Goal: Task Accomplishment & Management: Use online tool/utility

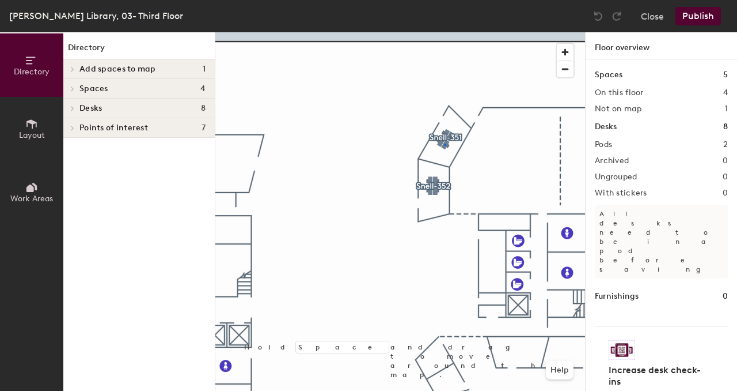
click at [444, 32] on div at bounding box center [400, 32] width 370 height 0
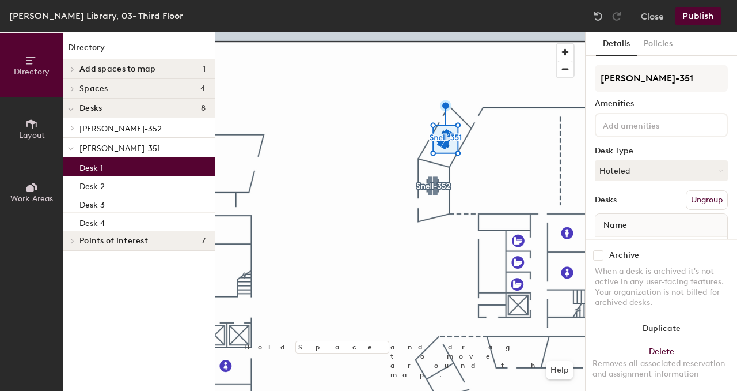
click at [83, 166] on p "Desk 1" at bounding box center [92, 166] width 24 height 13
click at [74, 143] on div at bounding box center [70, 147] width 15 height 19
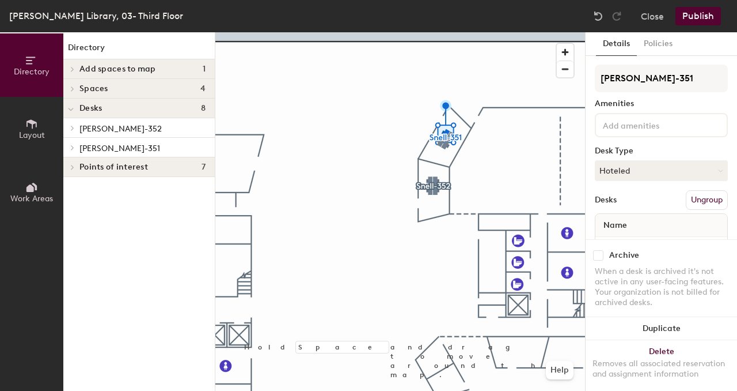
click at [93, 142] on p "[PERSON_NAME]-351" at bounding box center [143, 147] width 126 height 15
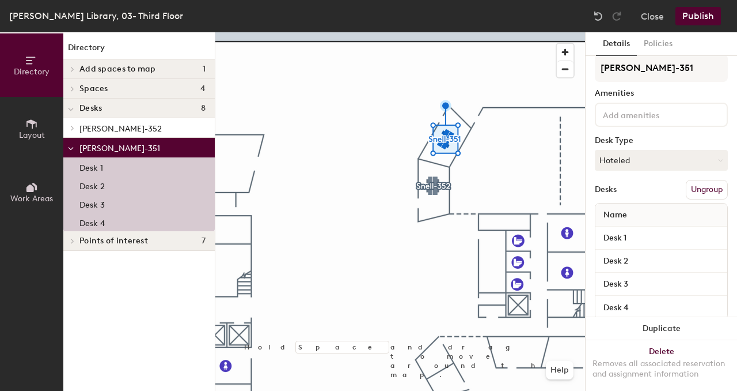
scroll to position [5, 0]
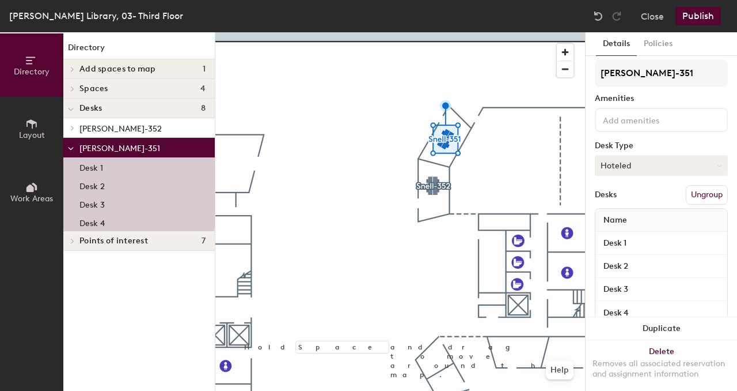
click at [636, 157] on button "Hoteled" at bounding box center [661, 165] width 133 height 21
click at [637, 165] on button "Hoteled" at bounding box center [661, 165] width 133 height 21
click at [637, 166] on button "Hoteled" at bounding box center [661, 165] width 133 height 21
click at [634, 165] on button "Hoteled" at bounding box center [661, 165] width 133 height 21
click at [676, 41] on button "Policies" at bounding box center [658, 44] width 43 height 24
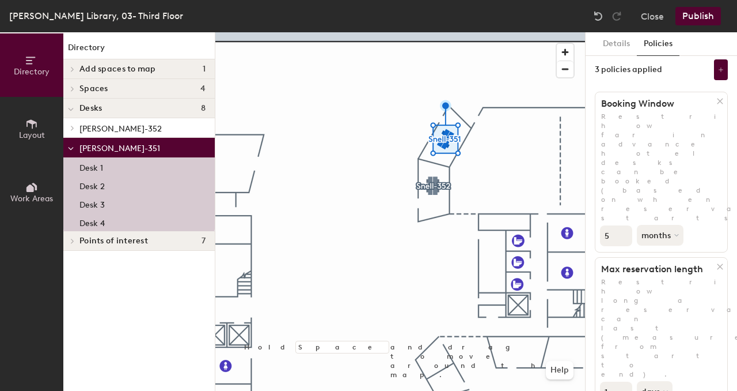
scroll to position [0, 0]
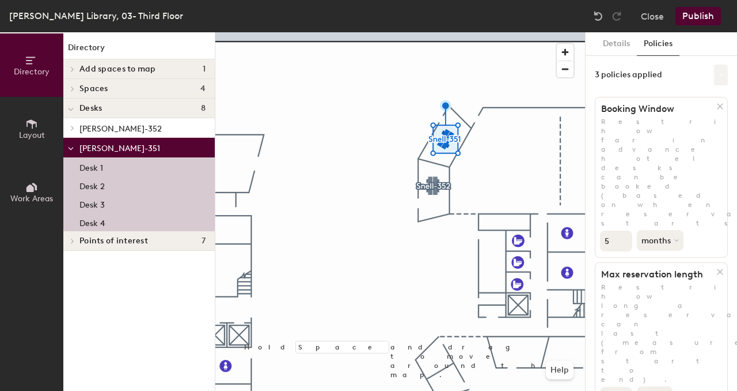
click at [721, 74] on icon at bounding box center [721, 75] width 5 height 5
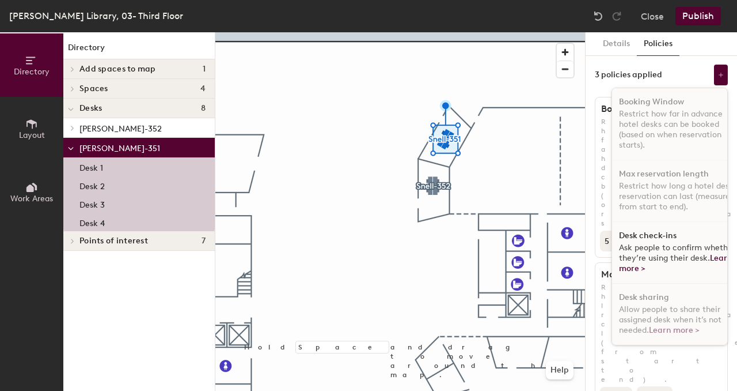
scroll to position [0, 17]
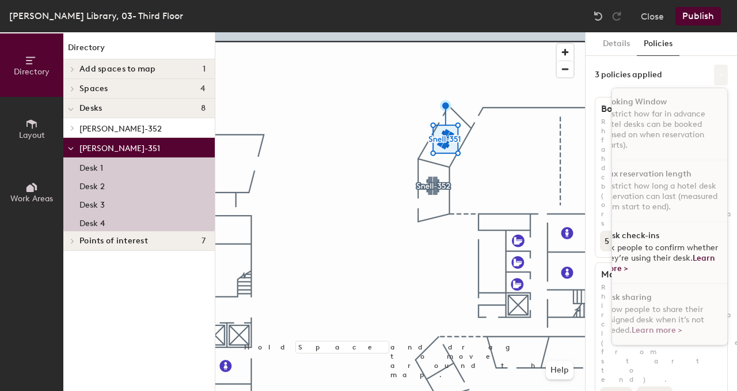
click at [724, 76] on icon at bounding box center [721, 75] width 6 height 6
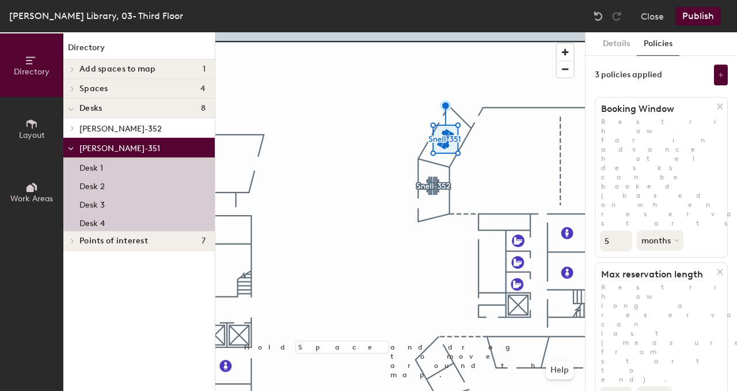
click at [110, 243] on span "Points of interest" at bounding box center [114, 240] width 69 height 9
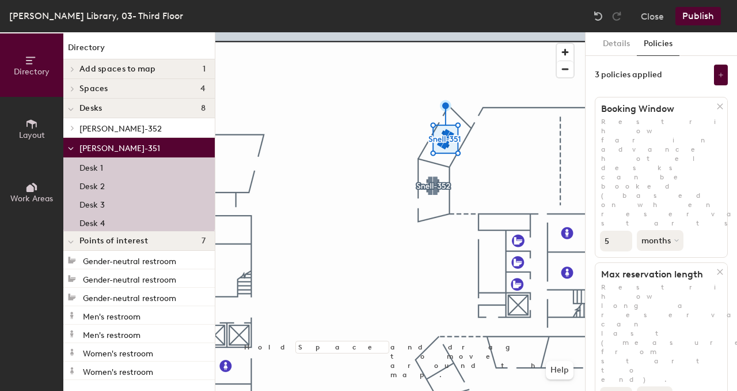
click at [110, 243] on span "Points of interest" at bounding box center [114, 240] width 69 height 9
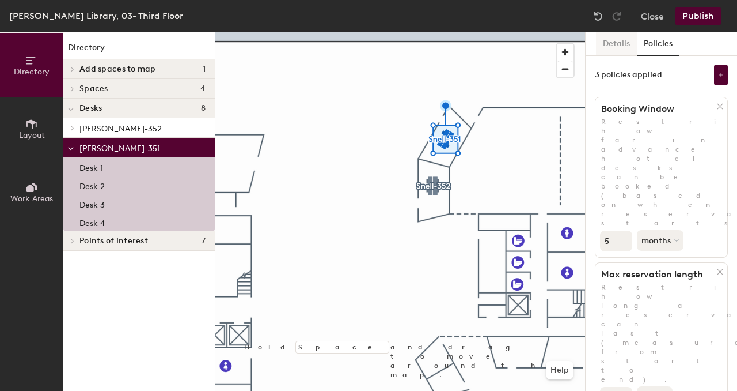
click at [621, 55] on button "Details" at bounding box center [616, 44] width 41 height 24
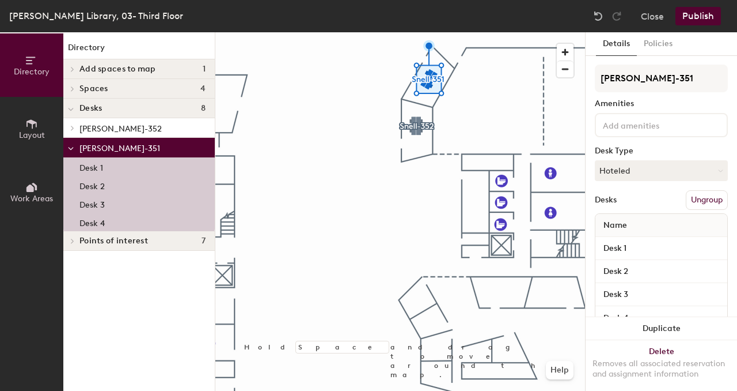
scroll to position [29, 0]
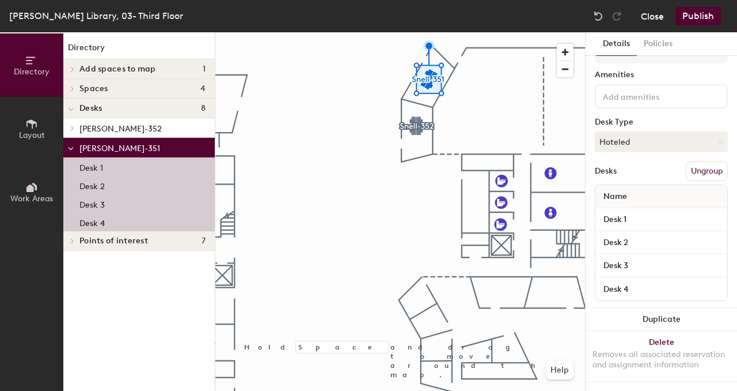
click at [644, 22] on button "Close" at bounding box center [652, 16] width 23 height 18
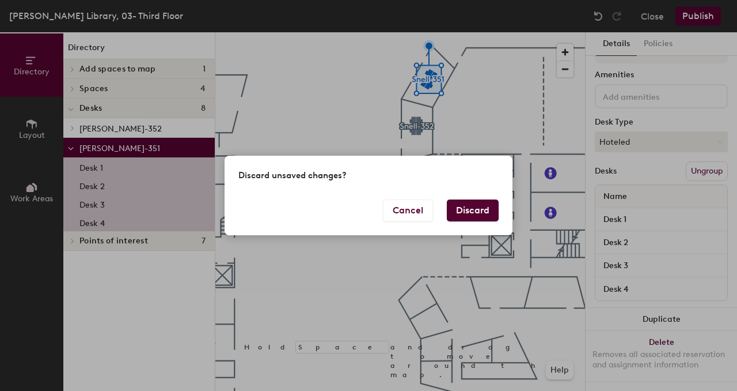
click at [467, 214] on button "Discard" at bounding box center [473, 210] width 52 height 22
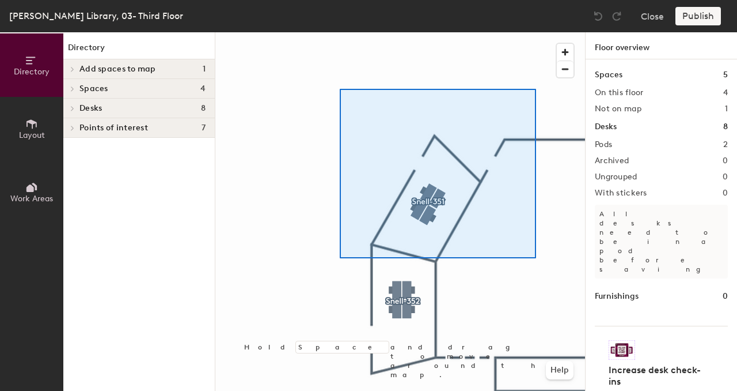
click at [342, 32] on div at bounding box center [400, 32] width 370 height 0
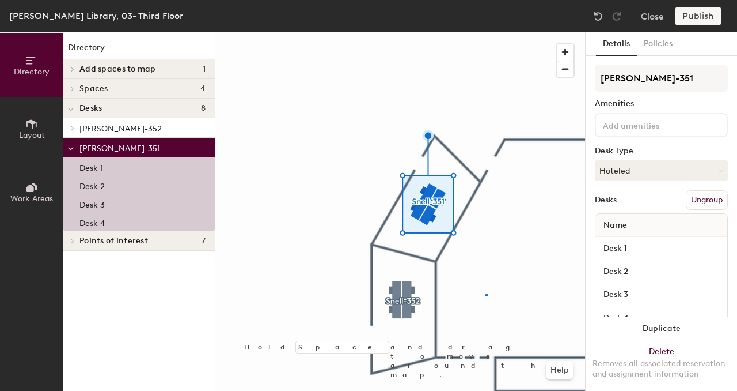
click at [486, 32] on div at bounding box center [400, 32] width 370 height 0
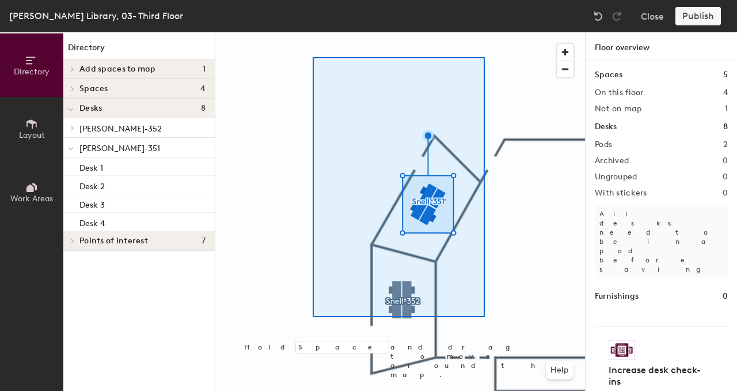
click at [312, 32] on div at bounding box center [400, 32] width 370 height 0
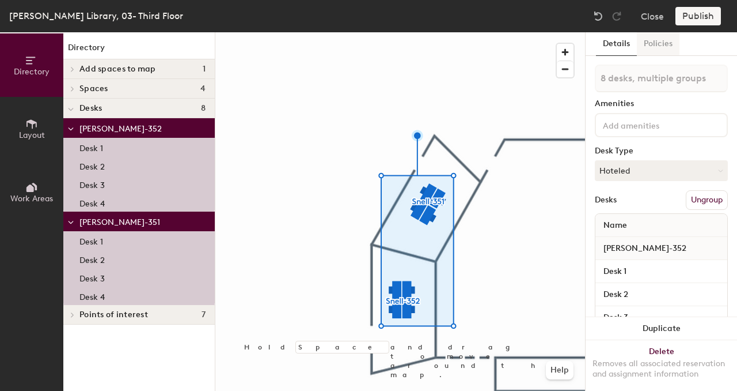
click at [659, 35] on button "Policies" at bounding box center [658, 44] width 43 height 24
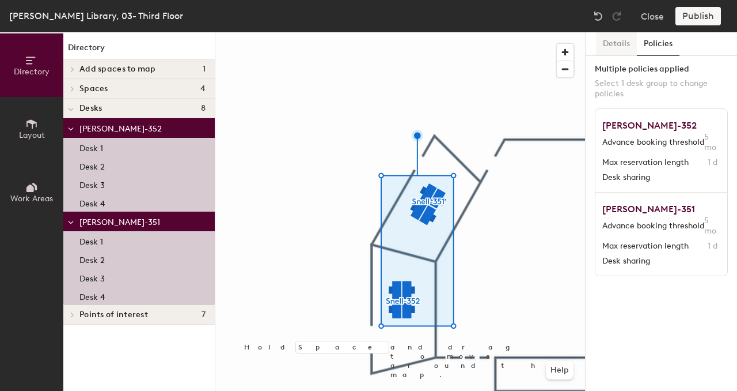
click at [629, 40] on button "Details" at bounding box center [616, 44] width 41 height 24
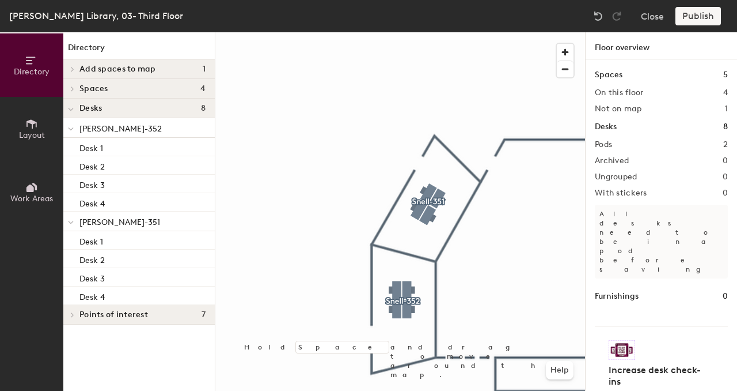
click at [427, 32] on div at bounding box center [400, 32] width 370 height 0
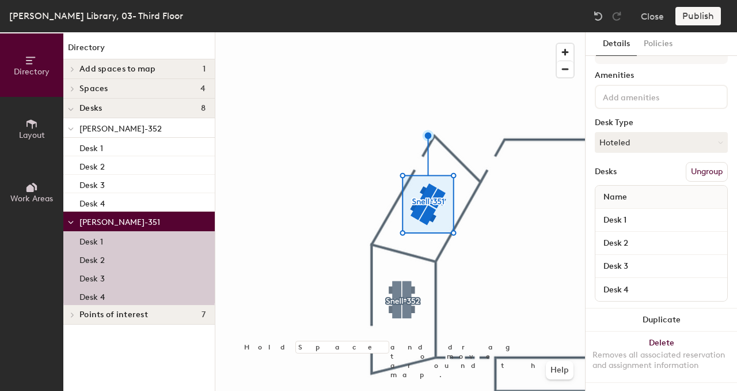
scroll to position [29, 0]
click at [658, 48] on button "Policies" at bounding box center [658, 44] width 43 height 24
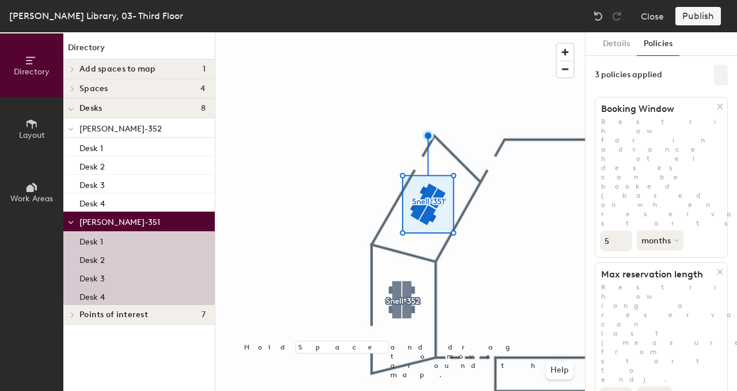
click at [717, 67] on button at bounding box center [721, 75] width 14 height 21
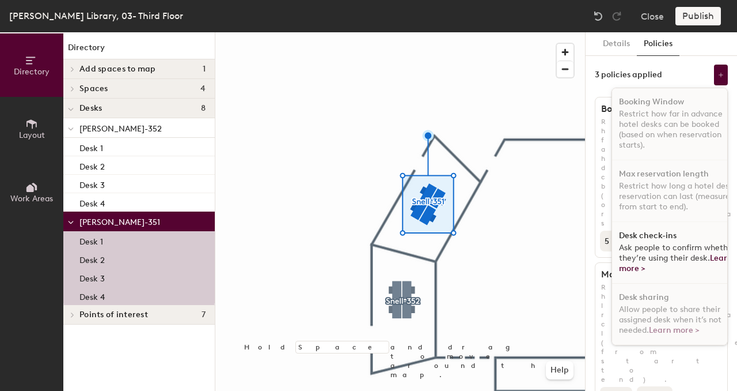
click at [679, 77] on div "3 policies applied Booking Window Restrict how far in advance hotel desks can b…" at bounding box center [661, 75] width 133 height 21
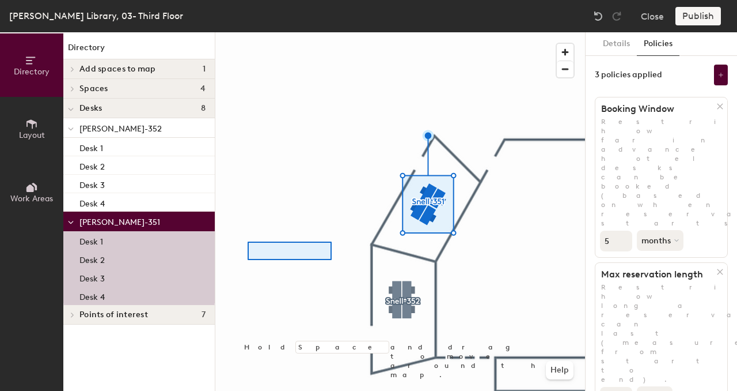
click at [330, 32] on div at bounding box center [400, 32] width 370 height 0
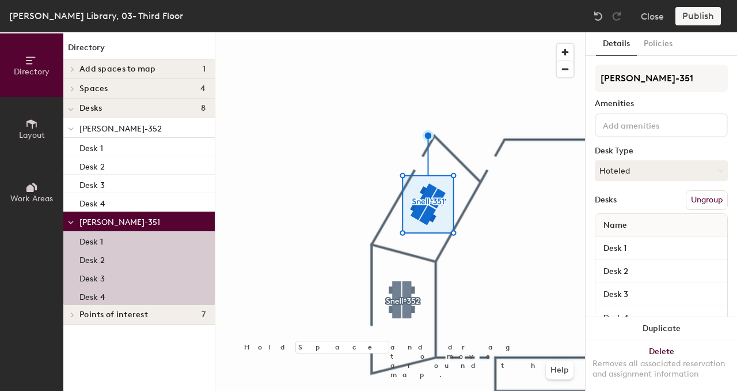
click at [141, 87] on h4 "Spaces 4" at bounding box center [143, 88] width 126 height 9
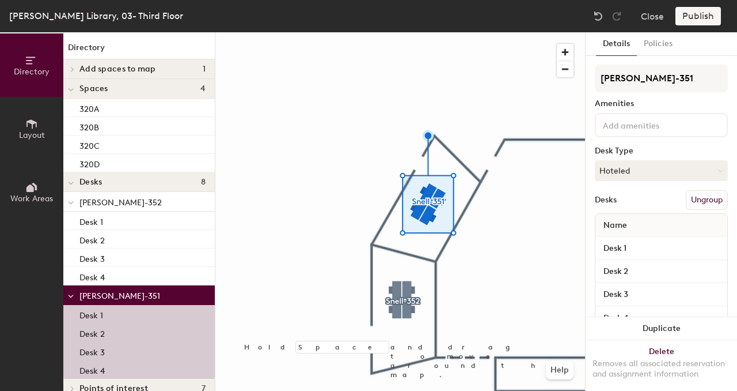
click at [133, 71] on span "Add spaces to map" at bounding box center [118, 69] width 77 height 9
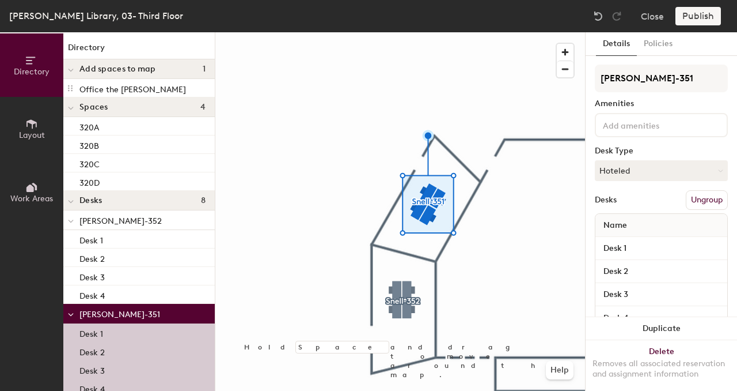
click at [134, 71] on span "Add spaces to map" at bounding box center [118, 69] width 77 height 9
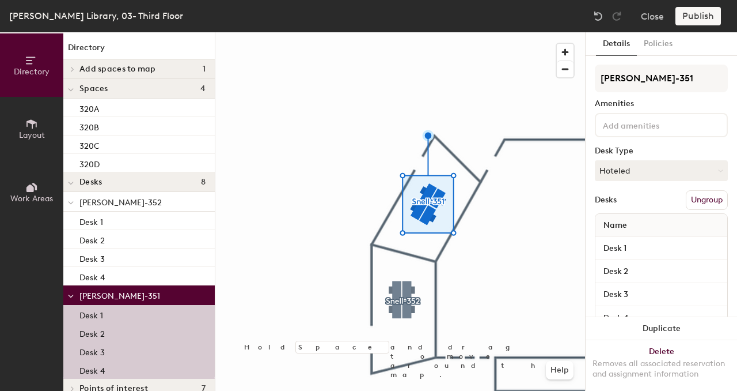
click at [133, 79] on div "Spaces 4" at bounding box center [139, 89] width 152 height 20
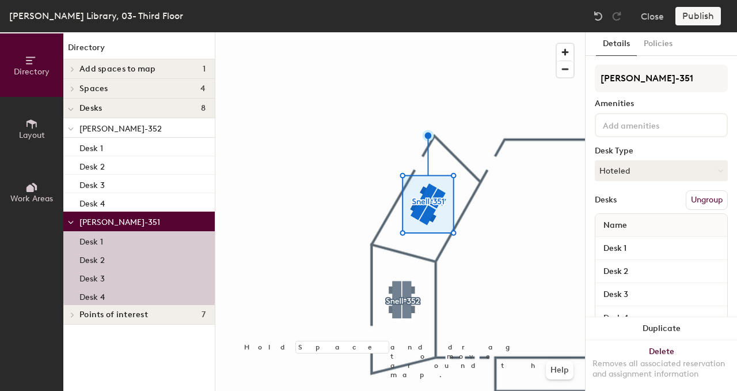
click at [143, 321] on div "Points of interest 7" at bounding box center [139, 315] width 152 height 20
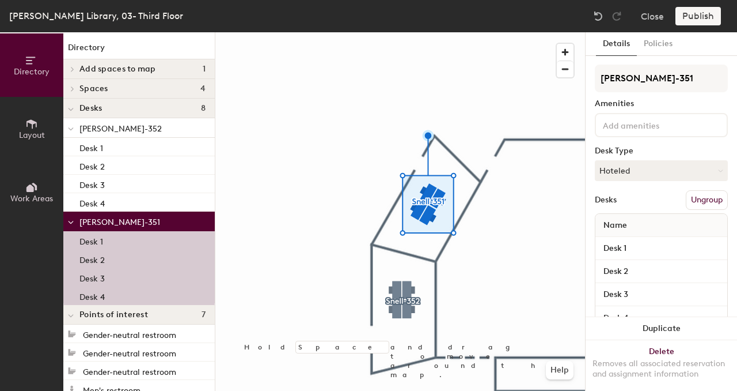
click at [146, 317] on span "Points of interest" at bounding box center [114, 314] width 69 height 9
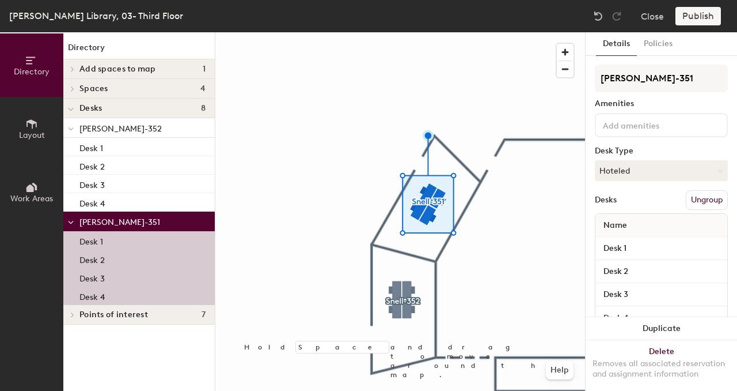
click at [25, 189] on icon at bounding box center [31, 187] width 13 height 13
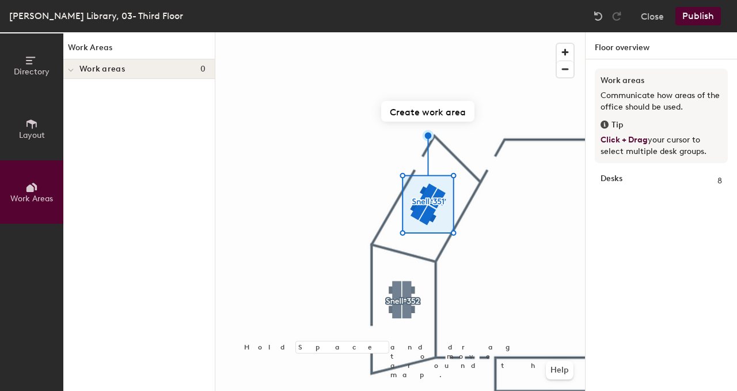
click at [125, 62] on div "Work areas 0" at bounding box center [139, 69] width 152 height 20
click at [506, 32] on div at bounding box center [400, 32] width 370 height 0
click at [54, 66] on button "Directory" at bounding box center [31, 64] width 63 height 63
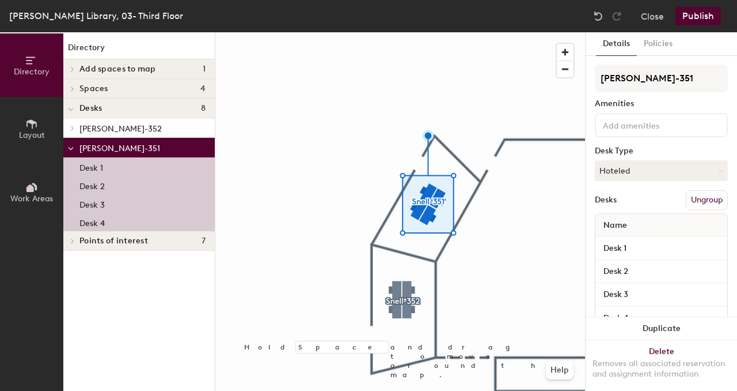
click at [641, 115] on div at bounding box center [661, 125] width 133 height 24
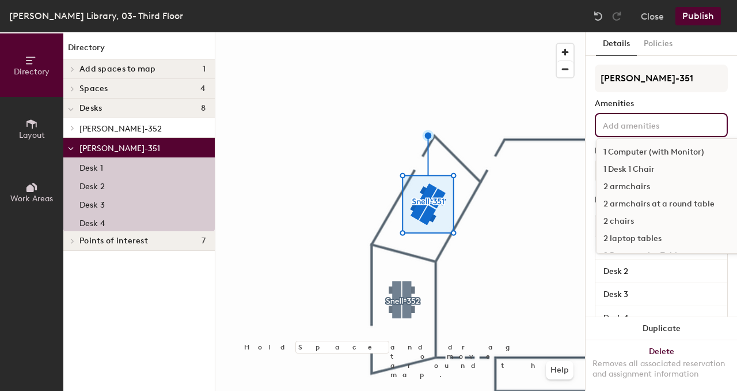
click at [627, 149] on div "1 Computer (with Monitor)" at bounding box center [715, 151] width 236 height 17
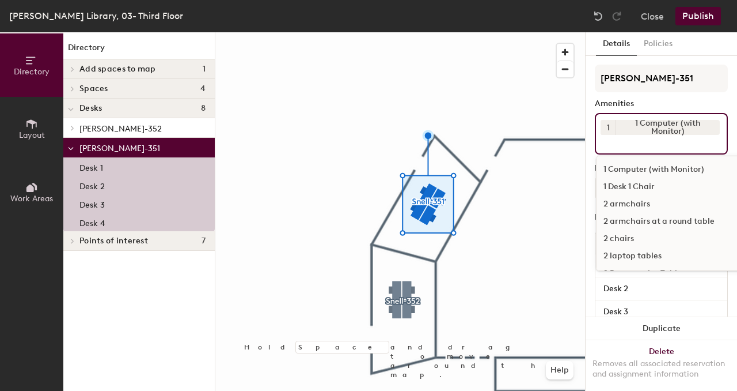
click at [640, 141] on input at bounding box center [653, 142] width 104 height 14
click at [638, 187] on div "1 Desk 1 Chair" at bounding box center [715, 186] width 236 height 17
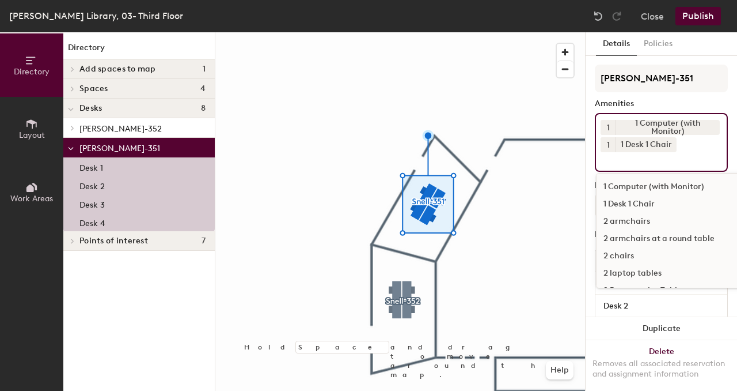
click at [627, 258] on div "2 chairs" at bounding box center [715, 255] width 236 height 17
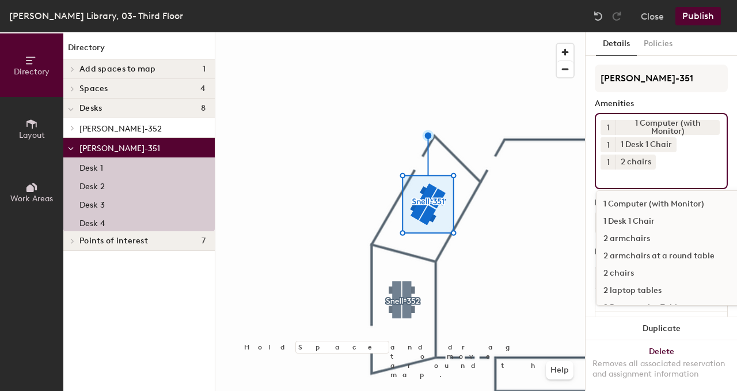
click at [610, 161] on button "1" at bounding box center [608, 161] width 15 height 15
click at [648, 162] on icon at bounding box center [650, 161] width 5 height 5
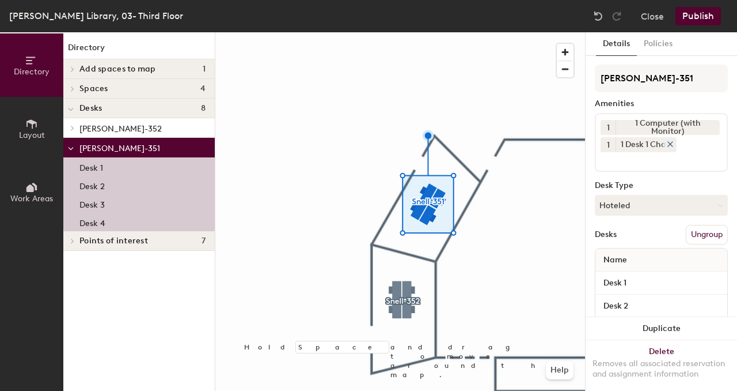
click at [672, 147] on icon at bounding box center [671, 144] width 8 height 8
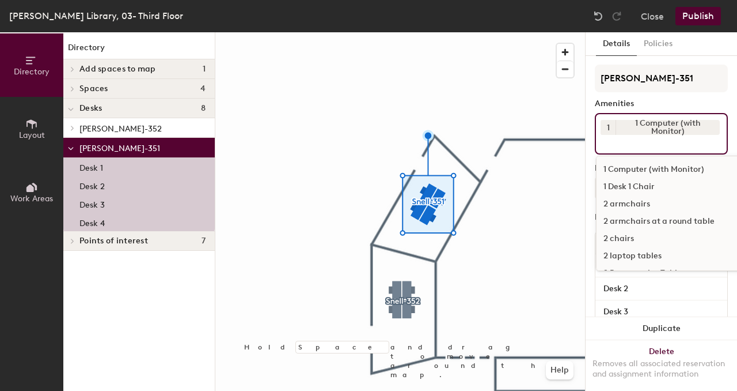
click at [672, 147] on input at bounding box center [653, 142] width 104 height 14
click at [631, 236] on div "2 chairs" at bounding box center [715, 238] width 236 height 17
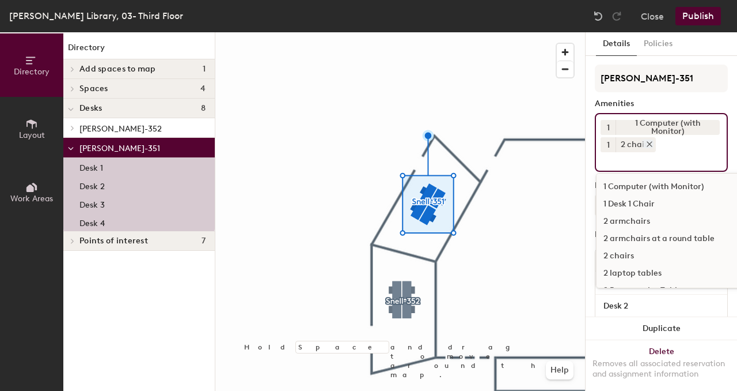
click at [652, 142] on icon at bounding box center [650, 144] width 8 height 8
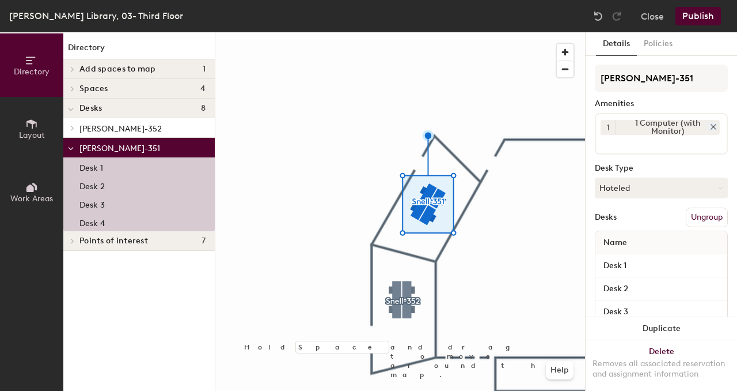
click at [711, 123] on icon at bounding box center [714, 127] width 8 height 8
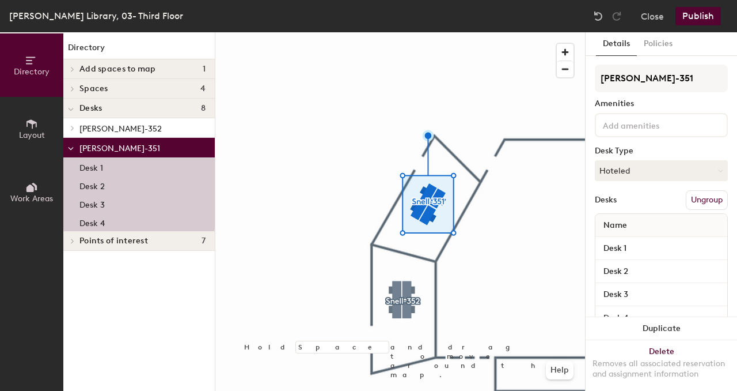
click at [472, 32] on div at bounding box center [400, 32] width 370 height 0
click at [653, 47] on button "Policies" at bounding box center [658, 44] width 43 height 24
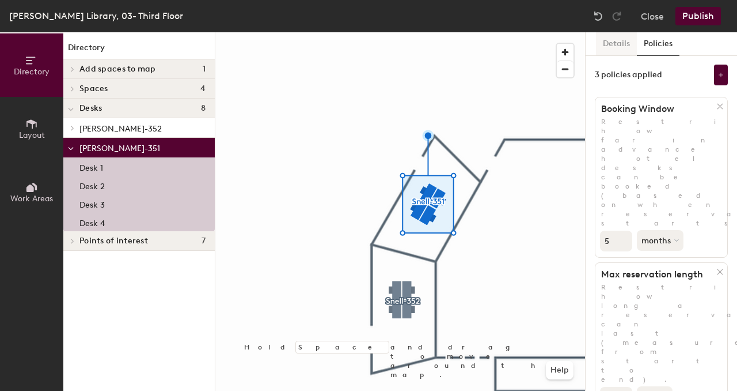
click at [615, 47] on button "Details" at bounding box center [616, 44] width 41 height 24
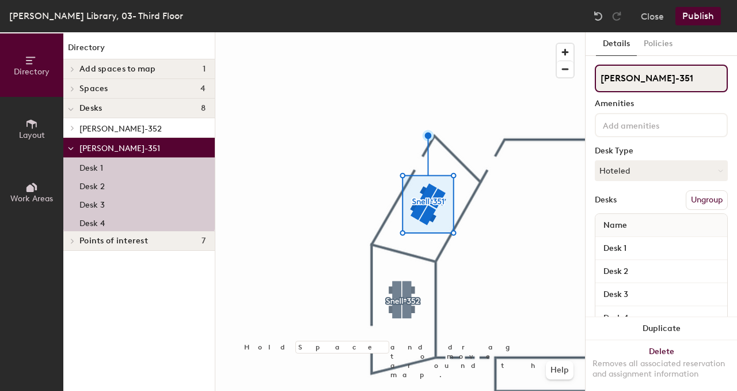
click at [648, 84] on input "[PERSON_NAME]-351" at bounding box center [661, 79] width 133 height 28
type input "[PERSON_NAME]-351"
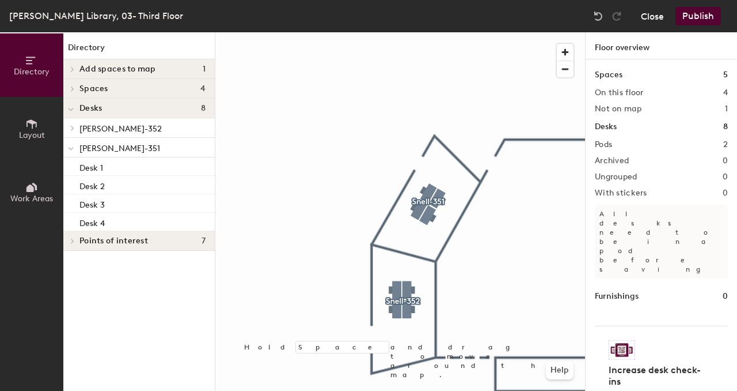
click at [657, 18] on button "Close" at bounding box center [652, 16] width 23 height 18
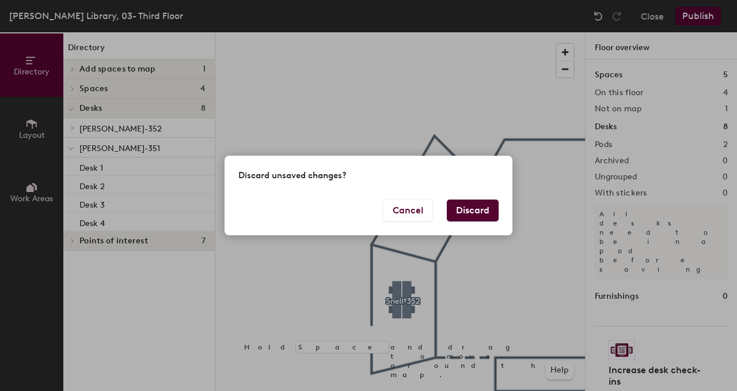
click at [476, 214] on button "Discard" at bounding box center [473, 210] width 52 height 22
